Goal: Transaction & Acquisition: Obtain resource

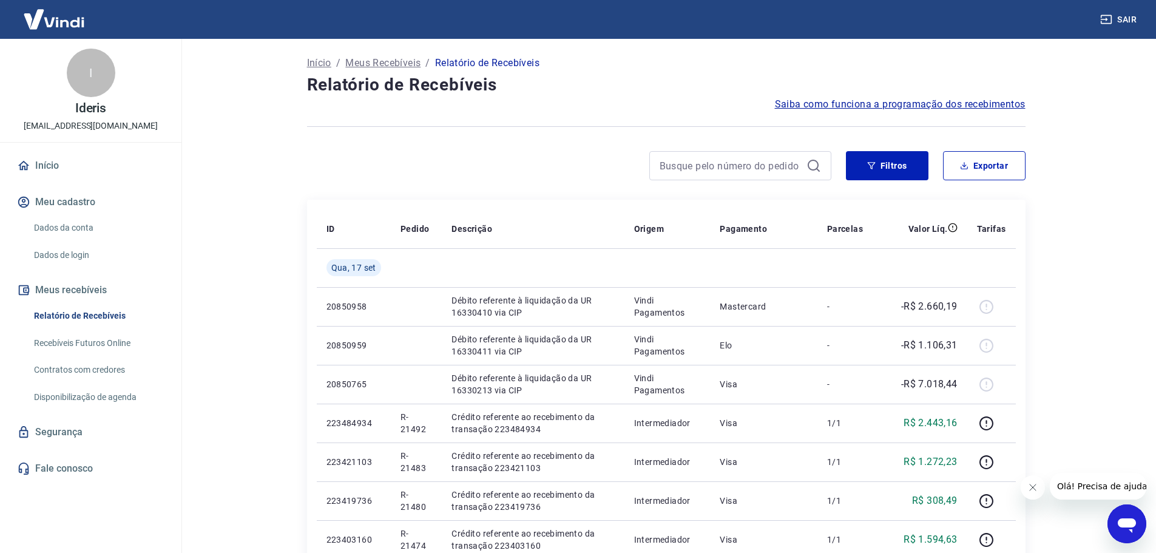
click at [838, 101] on span "Saiba como funciona a programação dos recebimentos" at bounding box center [900, 104] width 251 height 15
click at [884, 165] on button "Filtros" at bounding box center [887, 165] width 83 height 29
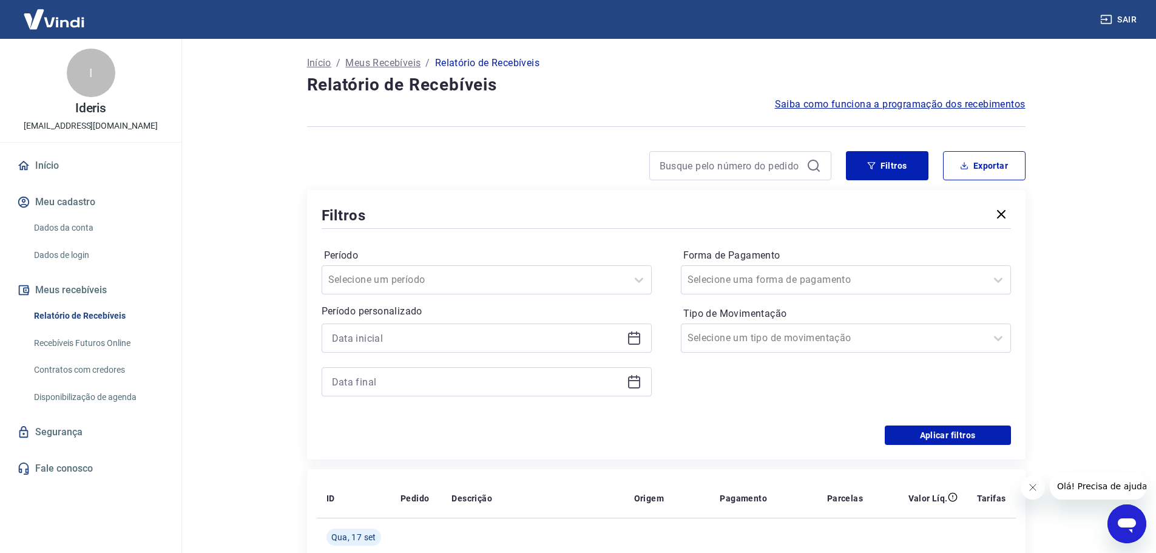
click at [635, 335] on icon at bounding box center [634, 338] width 15 height 15
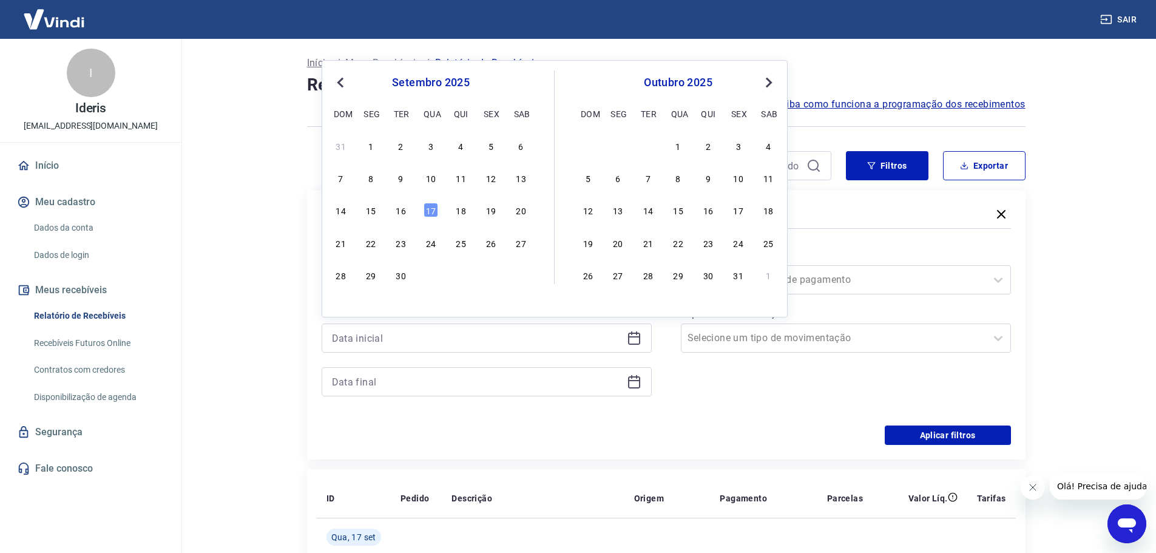
click at [333, 73] on div "[DATE] dom seg ter qua qui sex sab" at bounding box center [431, 96] width 198 height 52
click at [338, 80] on button "Previous Month" at bounding box center [340, 82] width 15 height 15
click at [342, 80] on span "Previous Month" at bounding box center [342, 82] width 0 height 14
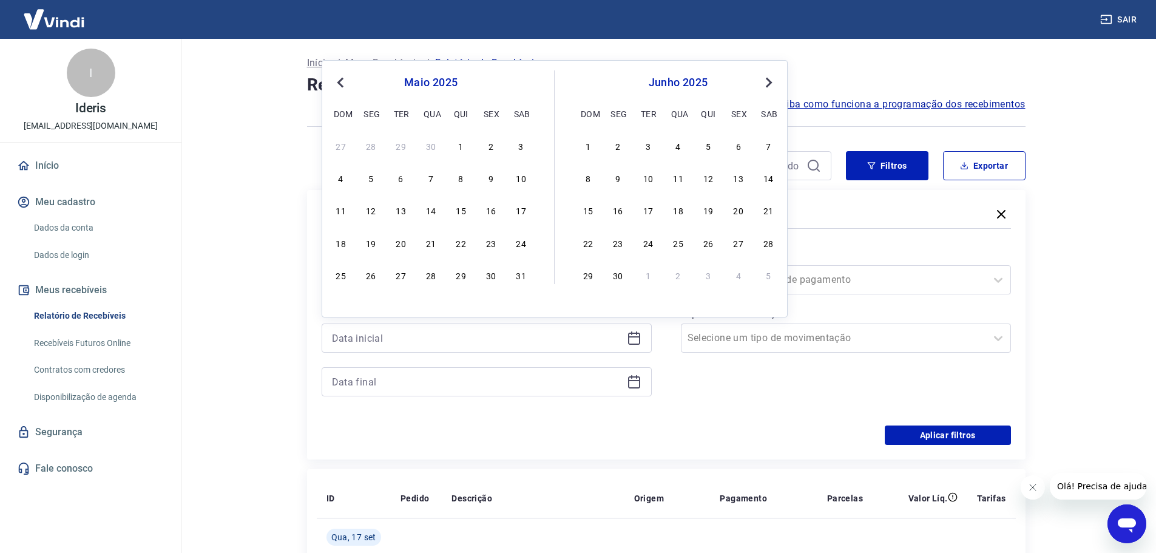
click at [342, 80] on span "Previous Month" at bounding box center [342, 82] width 0 height 14
click at [779, 83] on div "[DATE] Previous Month Next Month [DATE] dom seg ter qua qui sex sab 26 27 28 29…" at bounding box center [555, 188] width 466 height 257
click at [521, 147] on div "1" at bounding box center [521, 145] width 15 height 15
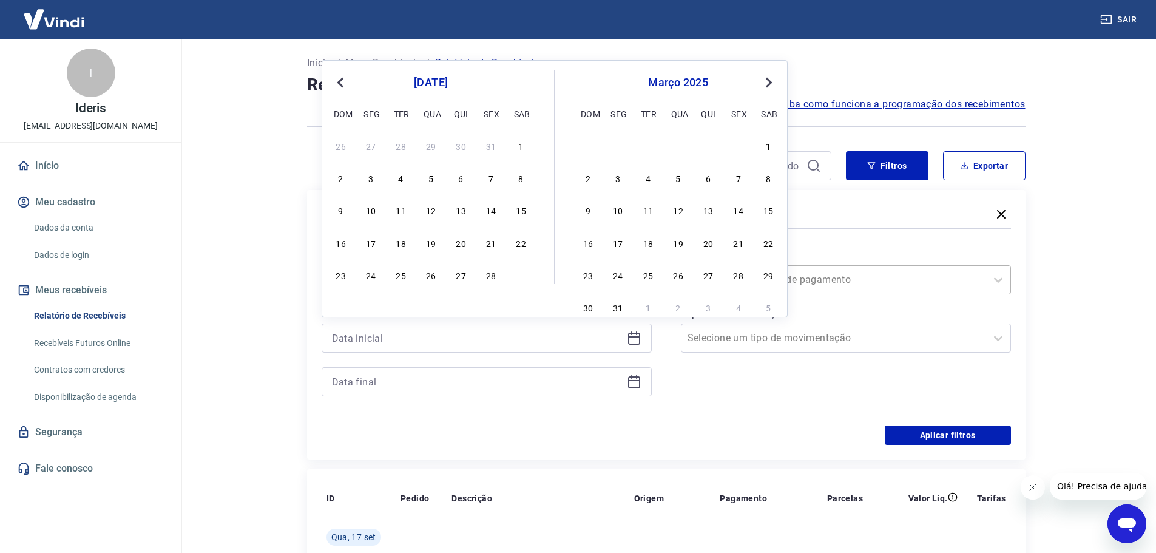
type input "[DATE]"
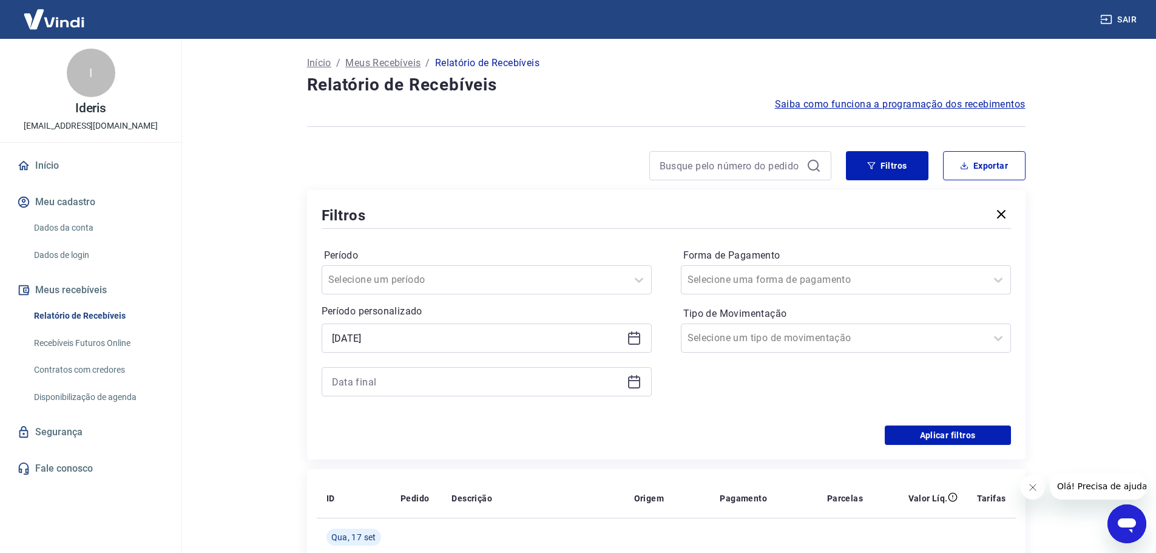
click at [627, 383] on icon at bounding box center [634, 381] width 15 height 15
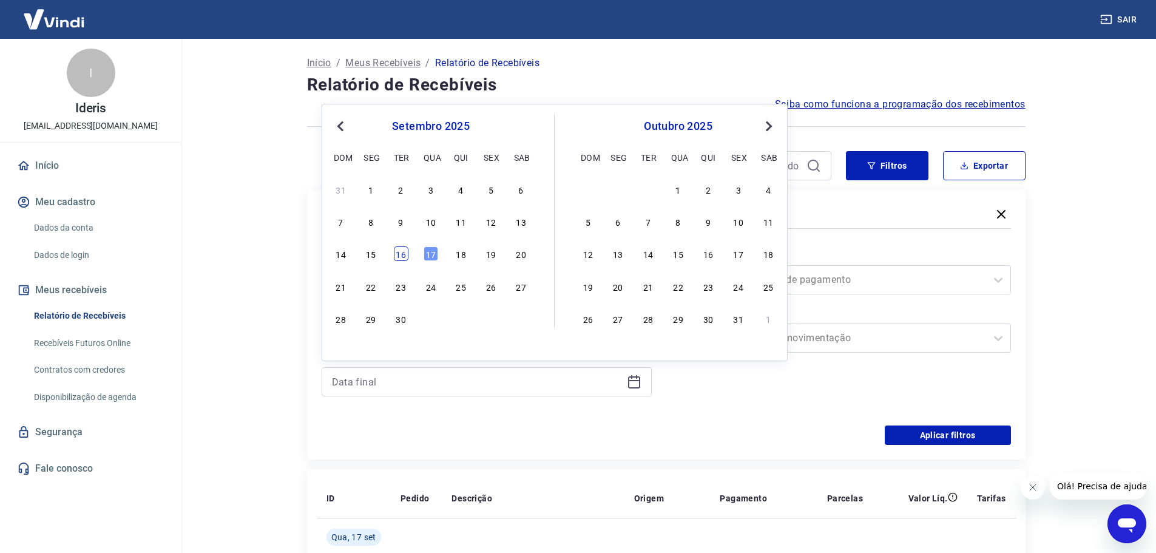
click at [398, 256] on div "16" at bounding box center [401, 253] width 15 height 15
type input "[DATE]"
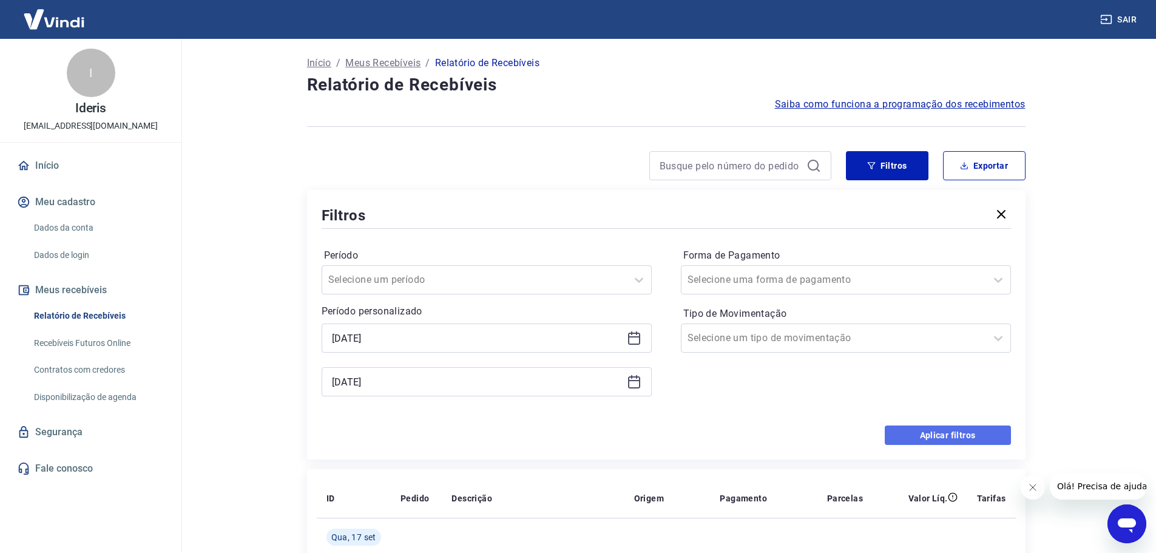
click at [988, 436] on button "Aplicar filtros" at bounding box center [948, 434] width 126 height 19
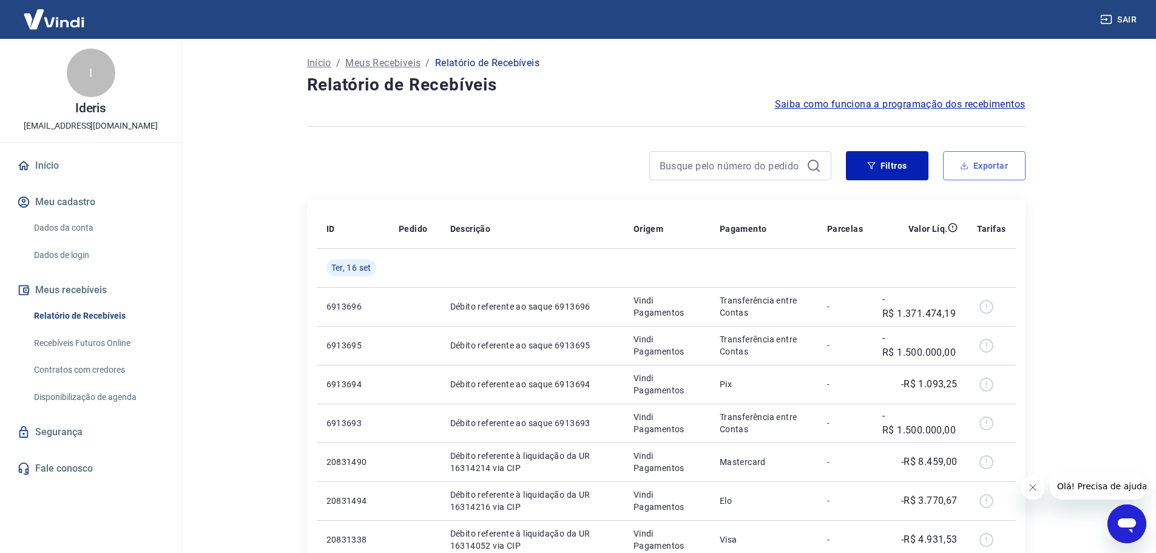
click at [992, 171] on button "Exportar" at bounding box center [984, 165] width 83 height 29
type input "[DATE]"
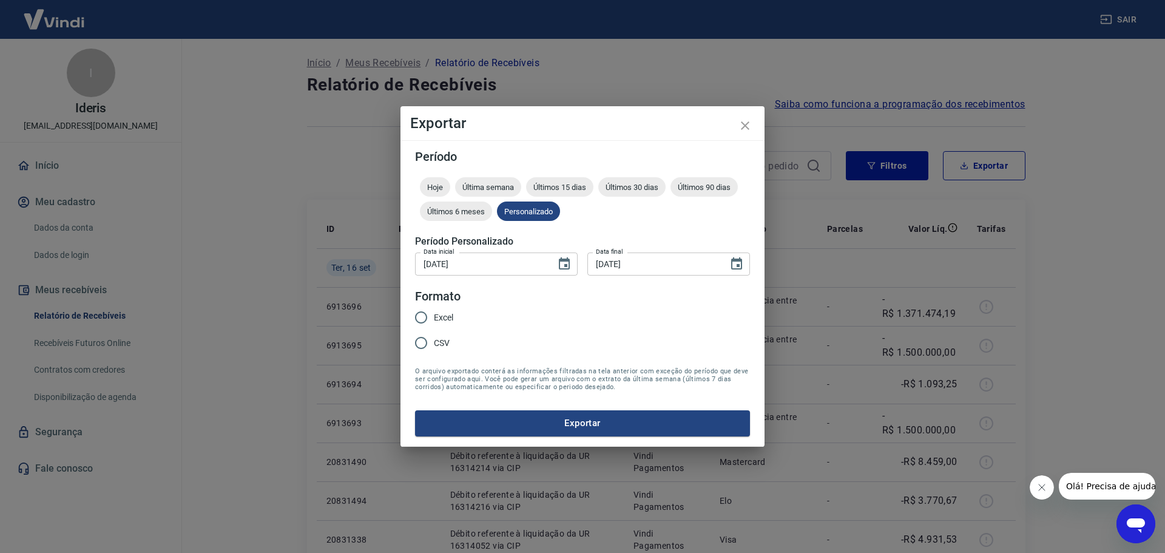
click at [435, 319] on span "Excel" at bounding box center [443, 317] width 19 height 13
click at [434, 319] on input "Excel" at bounding box center [420, 317] width 25 height 25
radio input "true"
click at [563, 416] on button "Exportar" at bounding box center [582, 422] width 335 height 25
